Goal: Task Accomplishment & Management: Manage account settings

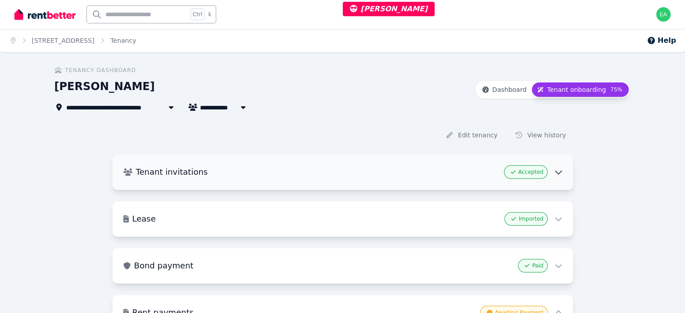
scroll to position [45, 0]
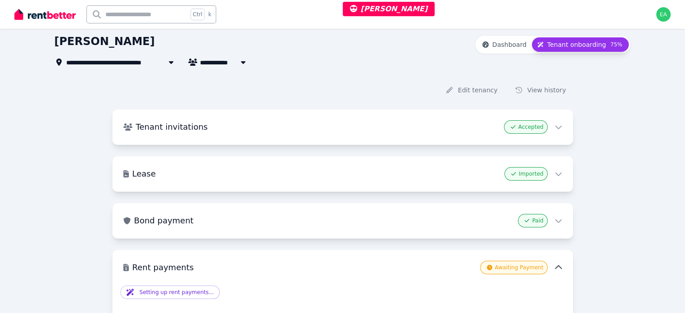
click at [287, 261] on h3 "Rent payments" at bounding box center [304, 267] width 344 height 13
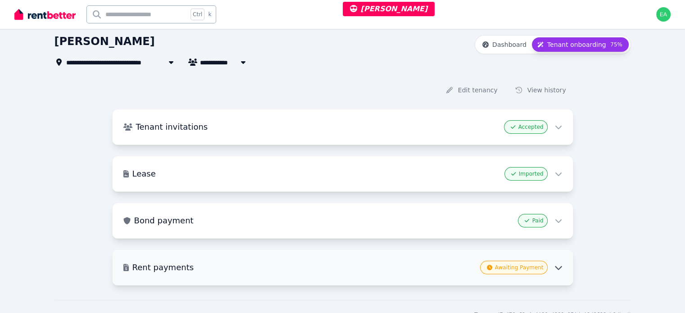
click at [299, 255] on div "Rent payments Awaiting Payment" at bounding box center [343, 267] width 460 height 35
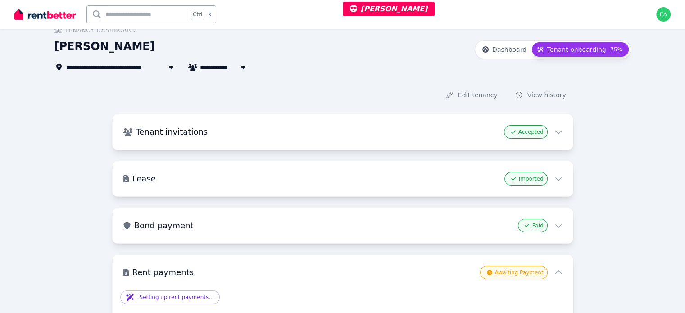
scroll to position [0, 0]
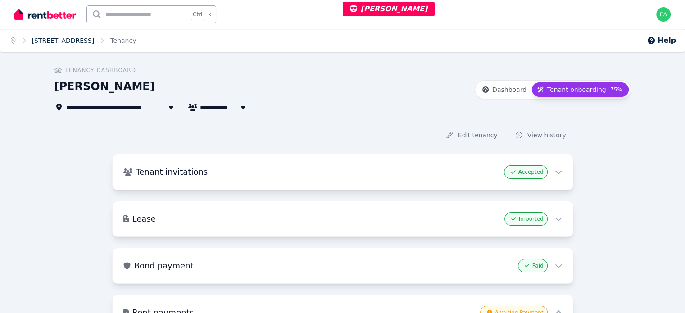
click at [77, 38] on link "[STREET_ADDRESS]" at bounding box center [63, 40] width 63 height 7
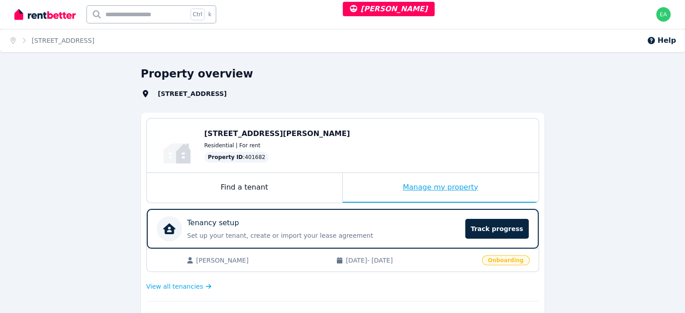
scroll to position [45, 0]
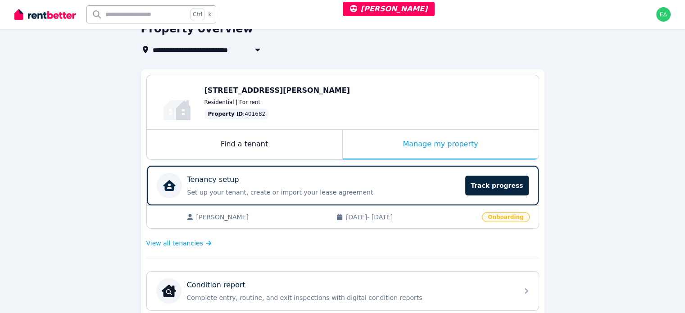
click at [459, 220] on span "[DATE] - [DATE]" at bounding box center [411, 217] width 131 height 9
click at [432, 186] on div "Tenancy setup Set up your tenant, create or import your lease agreement Track p…" at bounding box center [323, 185] width 273 height 23
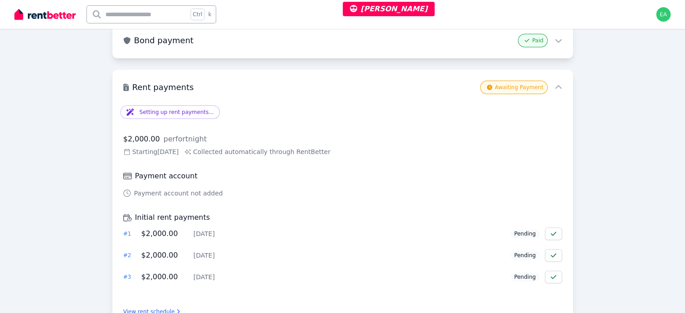
scroll to position [310, 0]
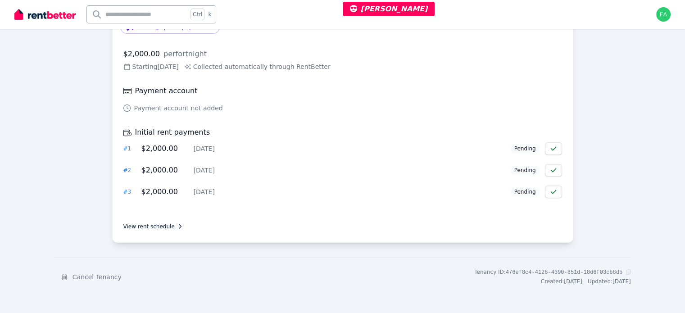
click at [130, 223] on link "View rent schedule" at bounding box center [151, 226] width 57 height 7
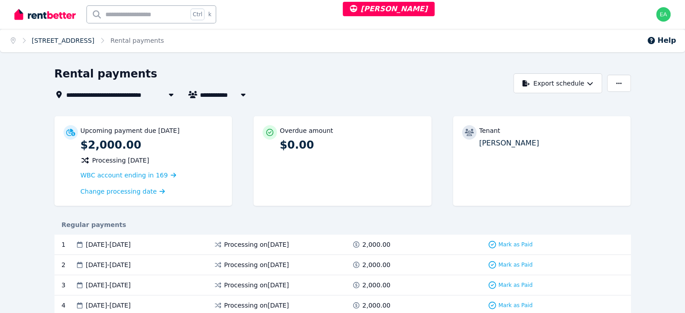
click at [79, 43] on link "[STREET_ADDRESS]" at bounding box center [63, 40] width 63 height 7
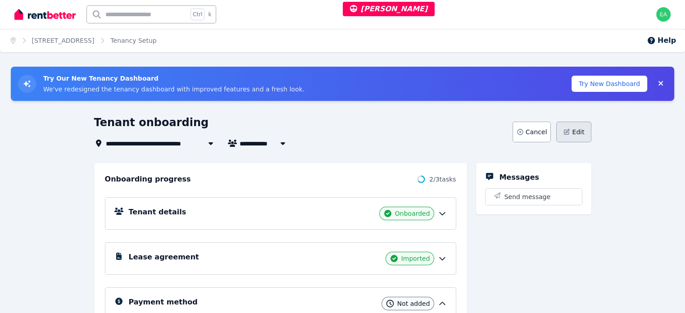
click at [591, 136] on button "Edit" at bounding box center [573, 132] width 35 height 21
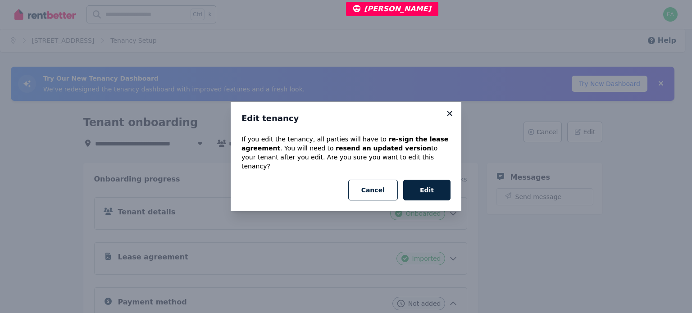
click at [452, 116] on icon at bounding box center [449, 113] width 5 height 5
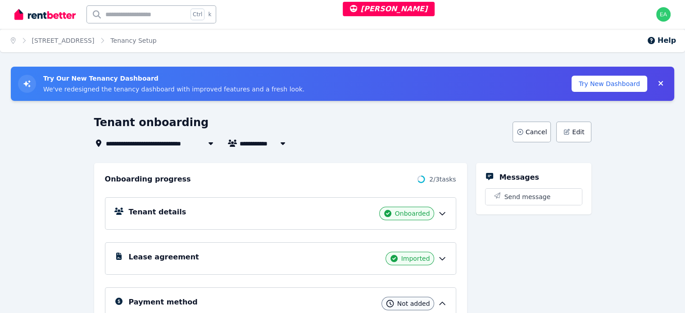
scroll to position [45, 0]
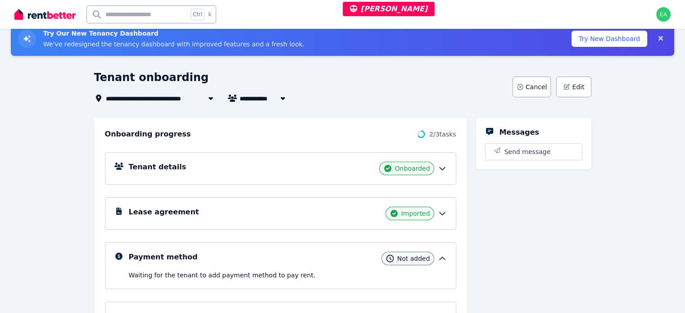
click at [306, 257] on div "Payment method Not added" at bounding box center [288, 259] width 318 height 14
click at [285, 266] on div "Payment method Not added" at bounding box center [280, 258] width 351 height 32
